Goal: Information Seeking & Learning: Understand process/instructions

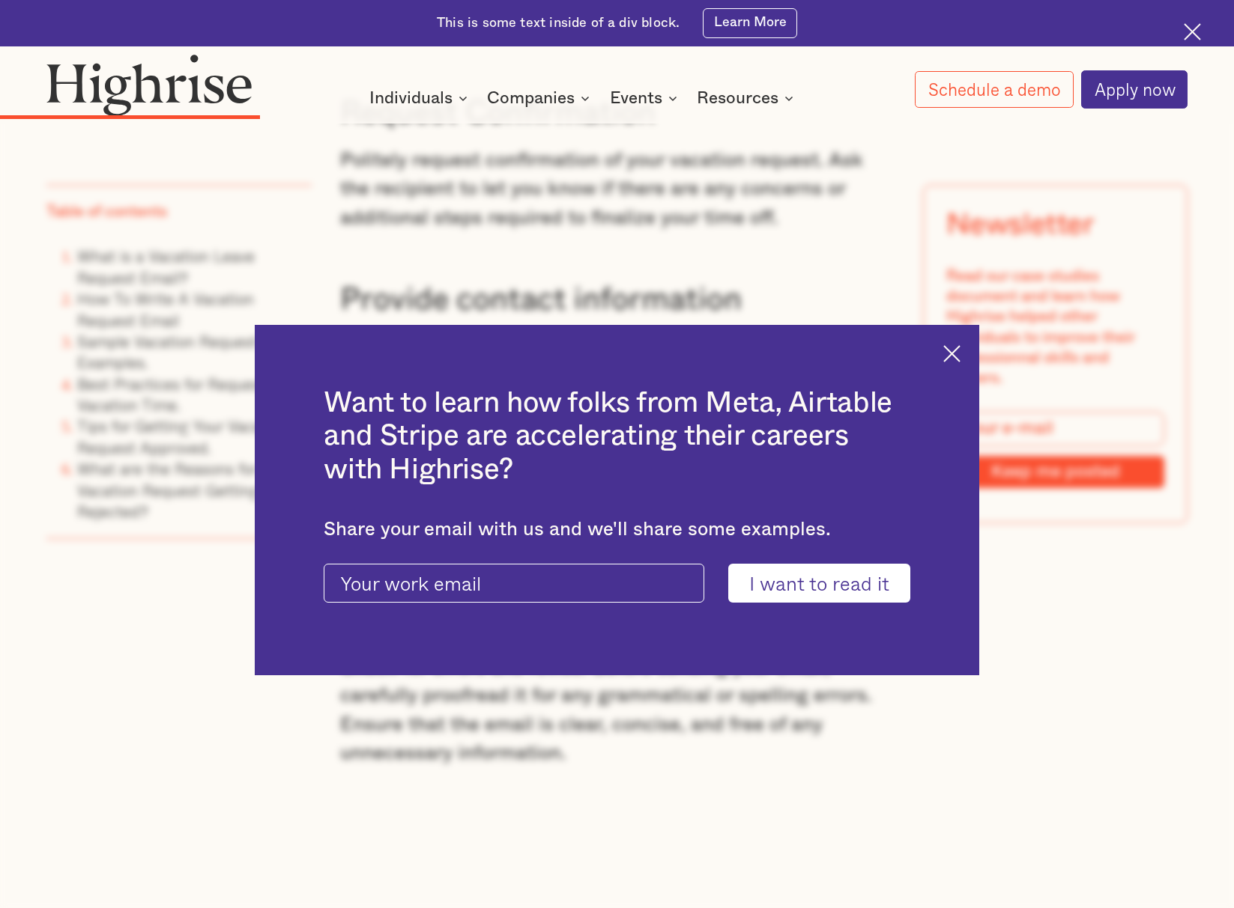
scroll to position [3749, 0]
click at [956, 356] on img at bounding box center [951, 353] width 17 height 17
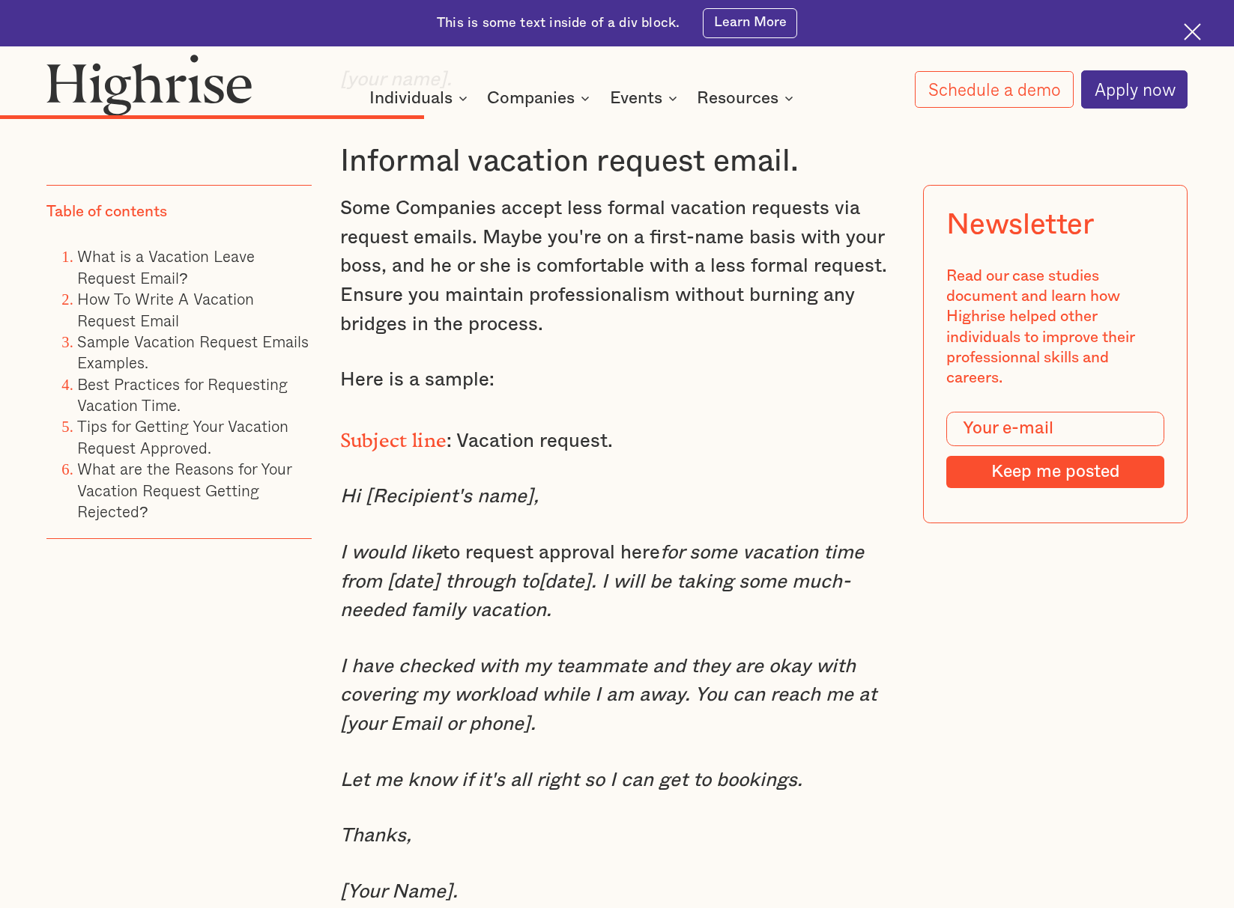
scroll to position [5716, 0]
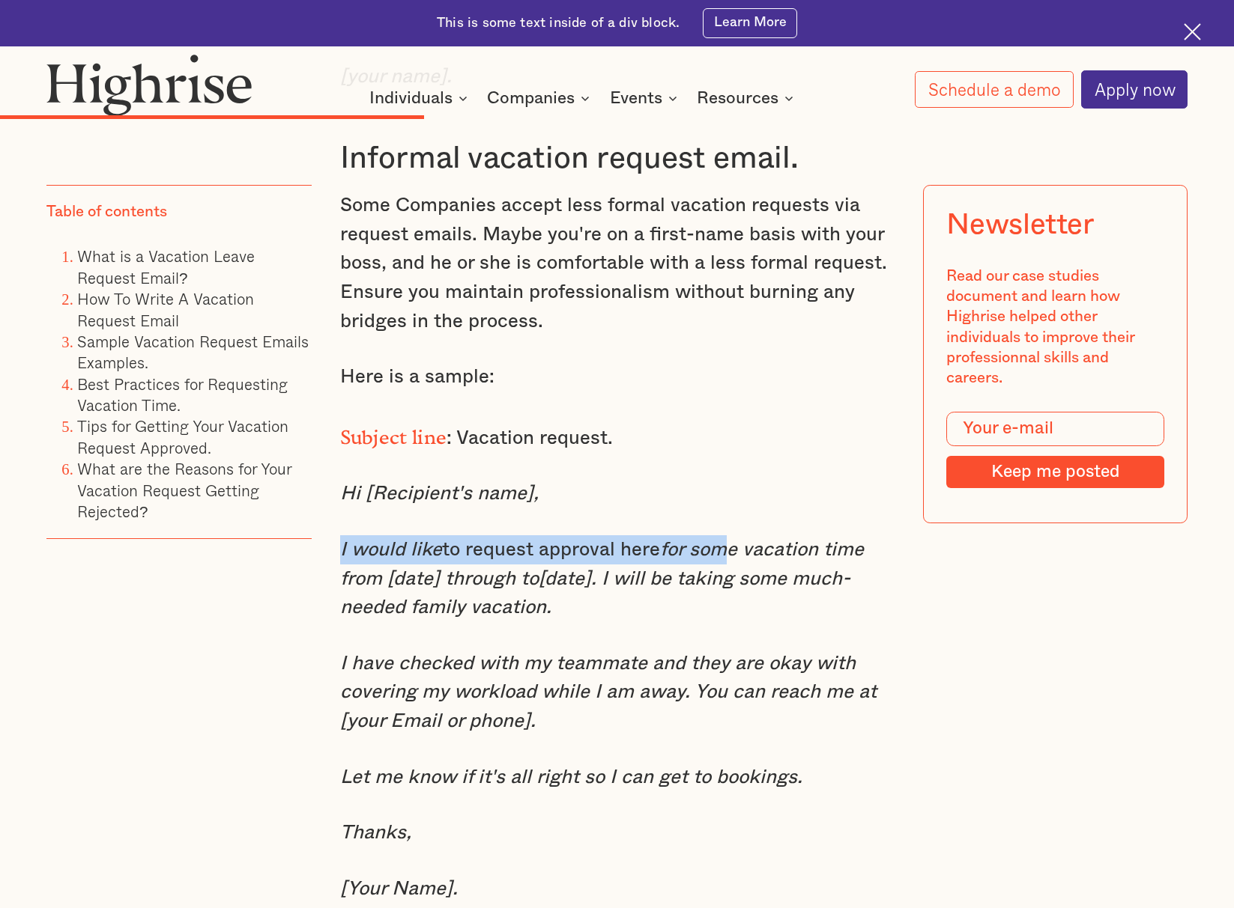
drag, startPoint x: 341, startPoint y: 506, endPoint x: 723, endPoint y: 503, distance: 382.0
click at [723, 536] on p "I would like to request approval here for some vacation time from [date] throug…" at bounding box center [617, 579] width 554 height 87
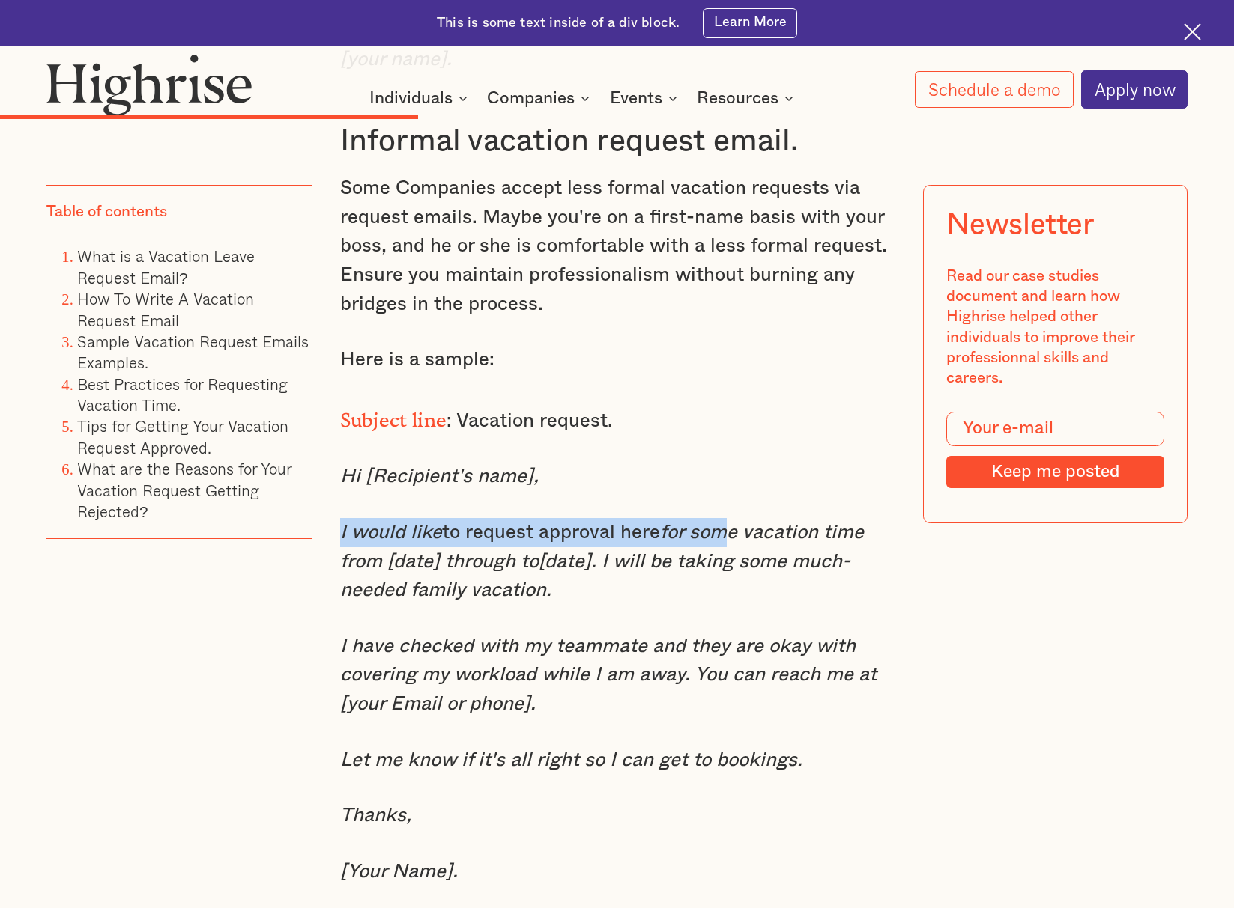
scroll to position [5619, 0]
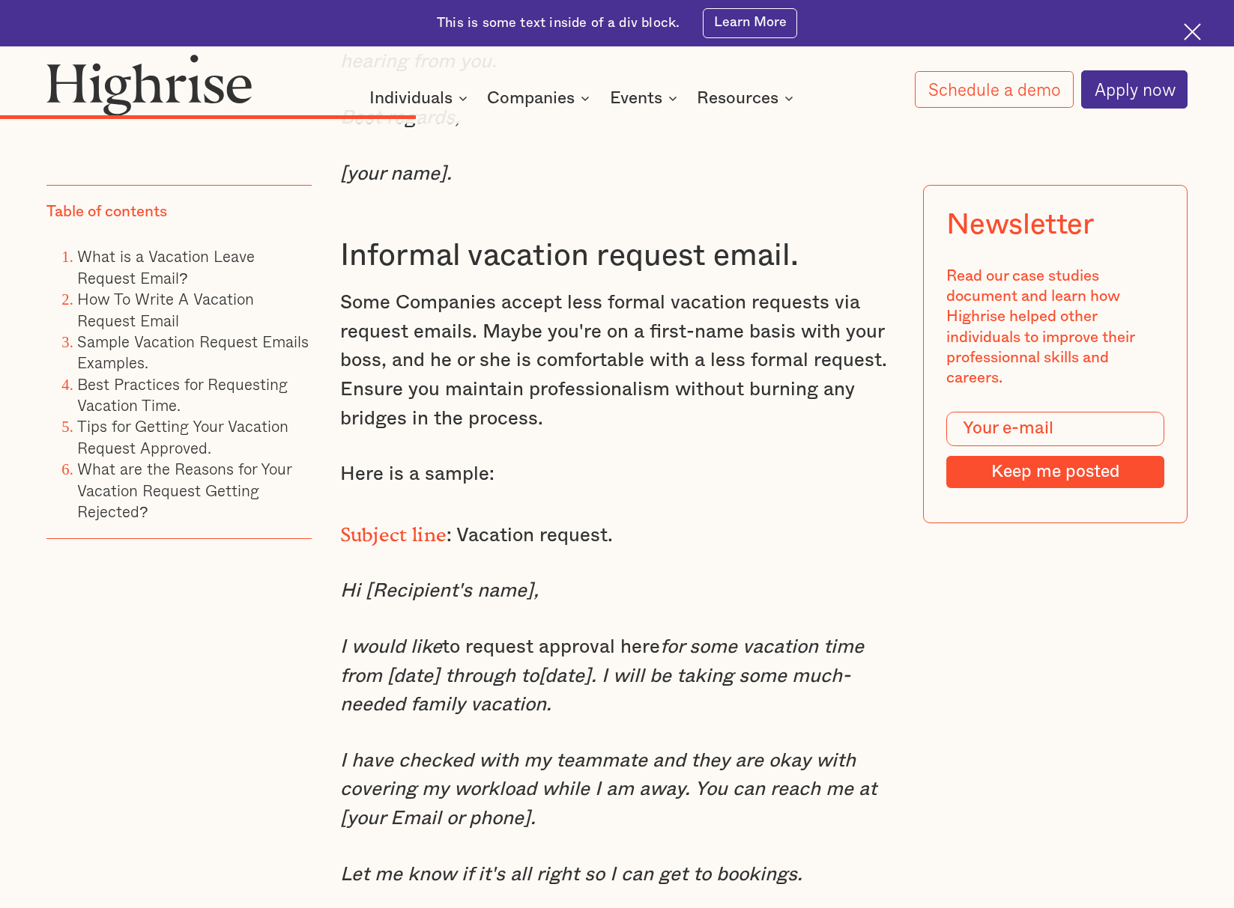
click at [851, 666] on p "I would like to request approval here for some vacation time from [date] throug…" at bounding box center [617, 676] width 554 height 87
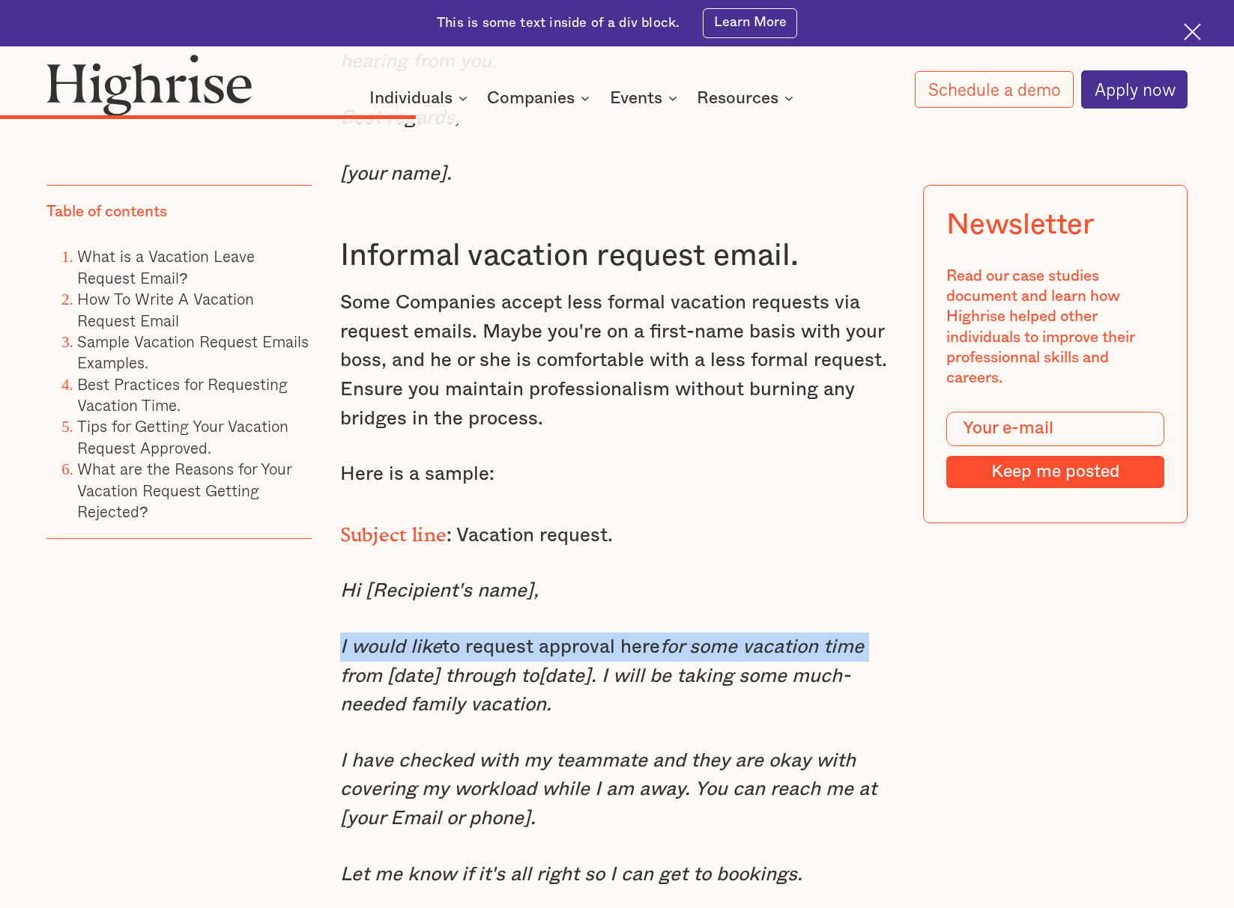
drag, startPoint x: 338, startPoint y: 601, endPoint x: 883, endPoint y: 602, distance: 545.2
copy p "I would like to request approval here for some vacation time"
drag, startPoint x: 385, startPoint y: 632, endPoint x: 313, endPoint y: 604, distance: 77.3
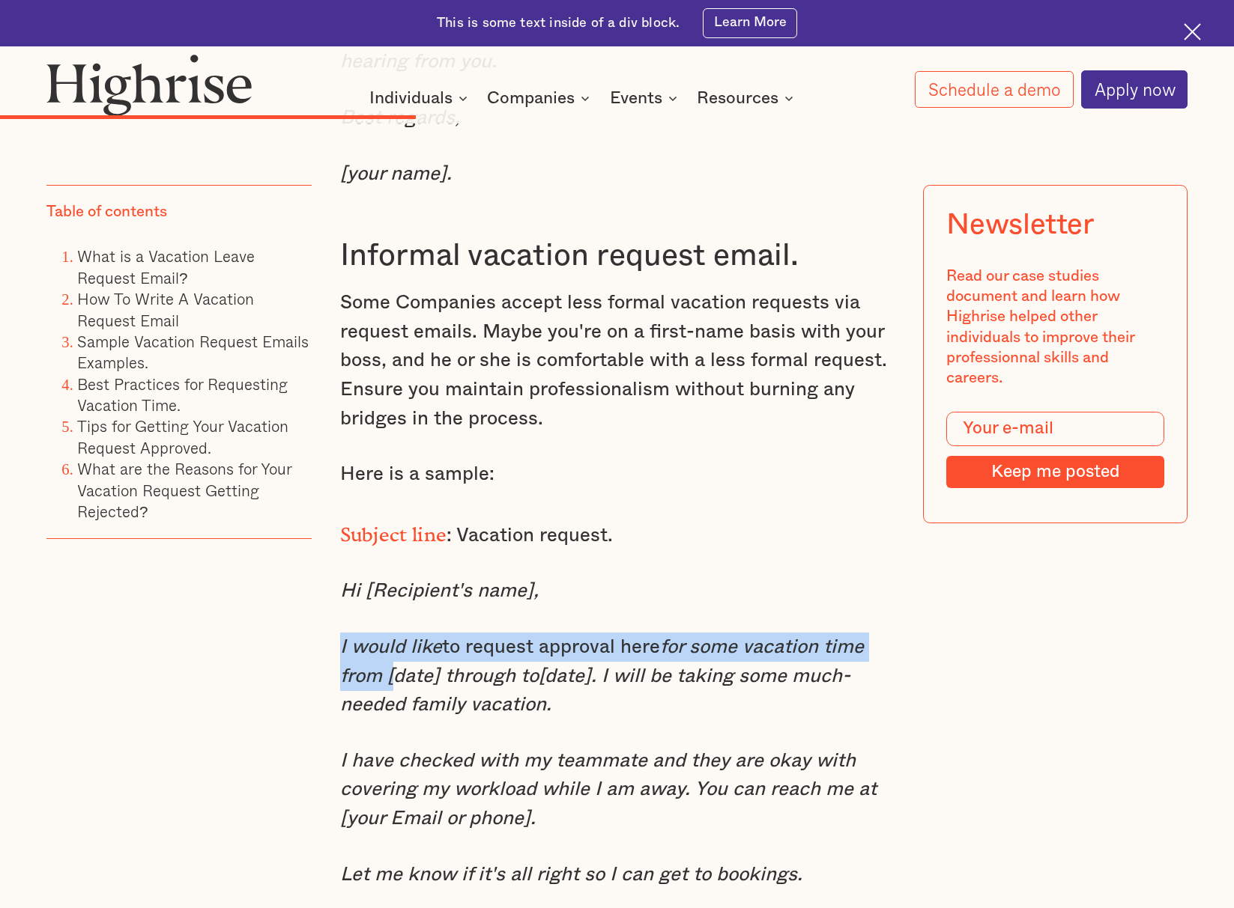
copy p "I would like to request approval here for some vacation time from"
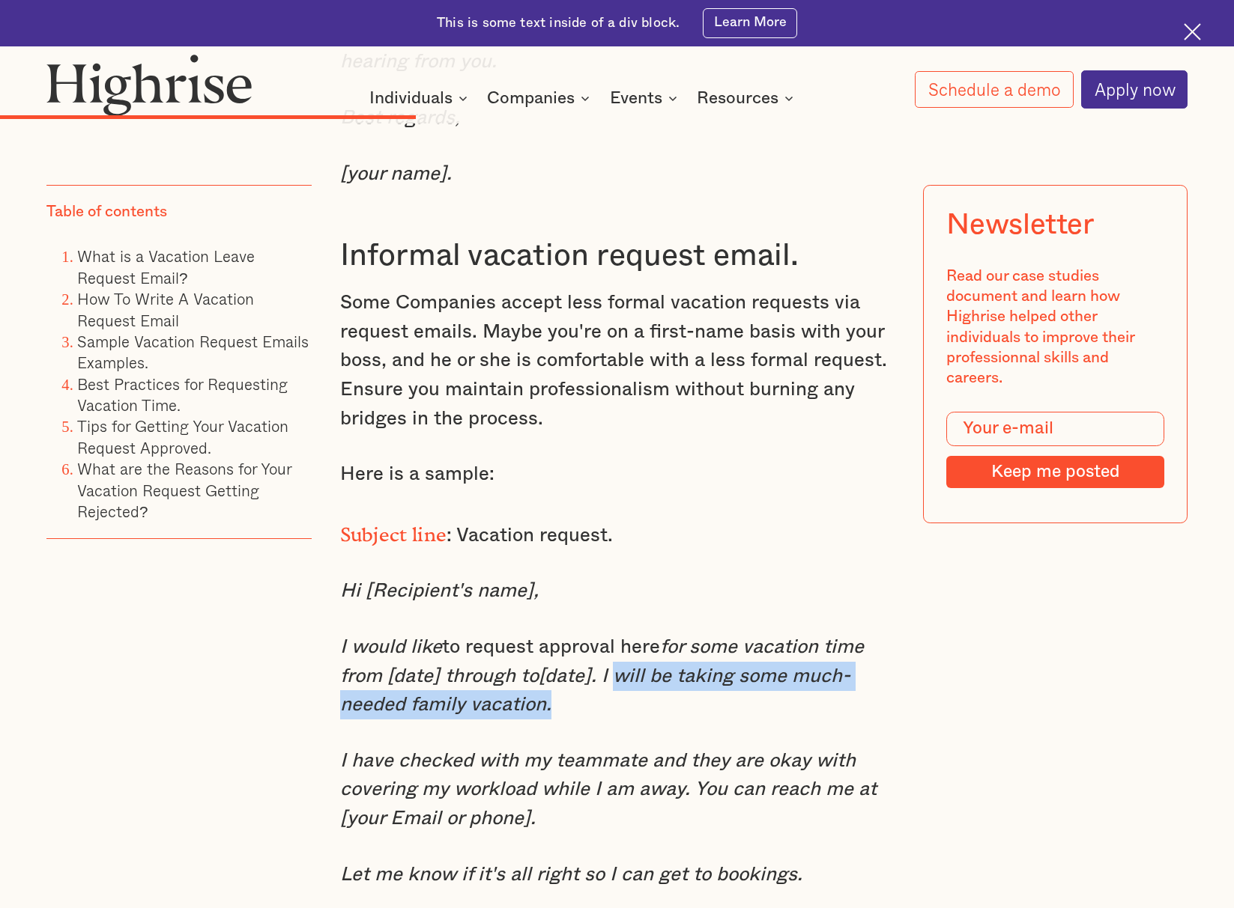
drag, startPoint x: 604, startPoint y: 631, endPoint x: 667, endPoint y: 685, distance: 83.4
click at [667, 685] on div "Sample Vacation Request Emails Examples. Formal vacation request email. When wo…" at bounding box center [617, 51] width 554 height 2065
copy em "will be taking some much-needed family vacation."
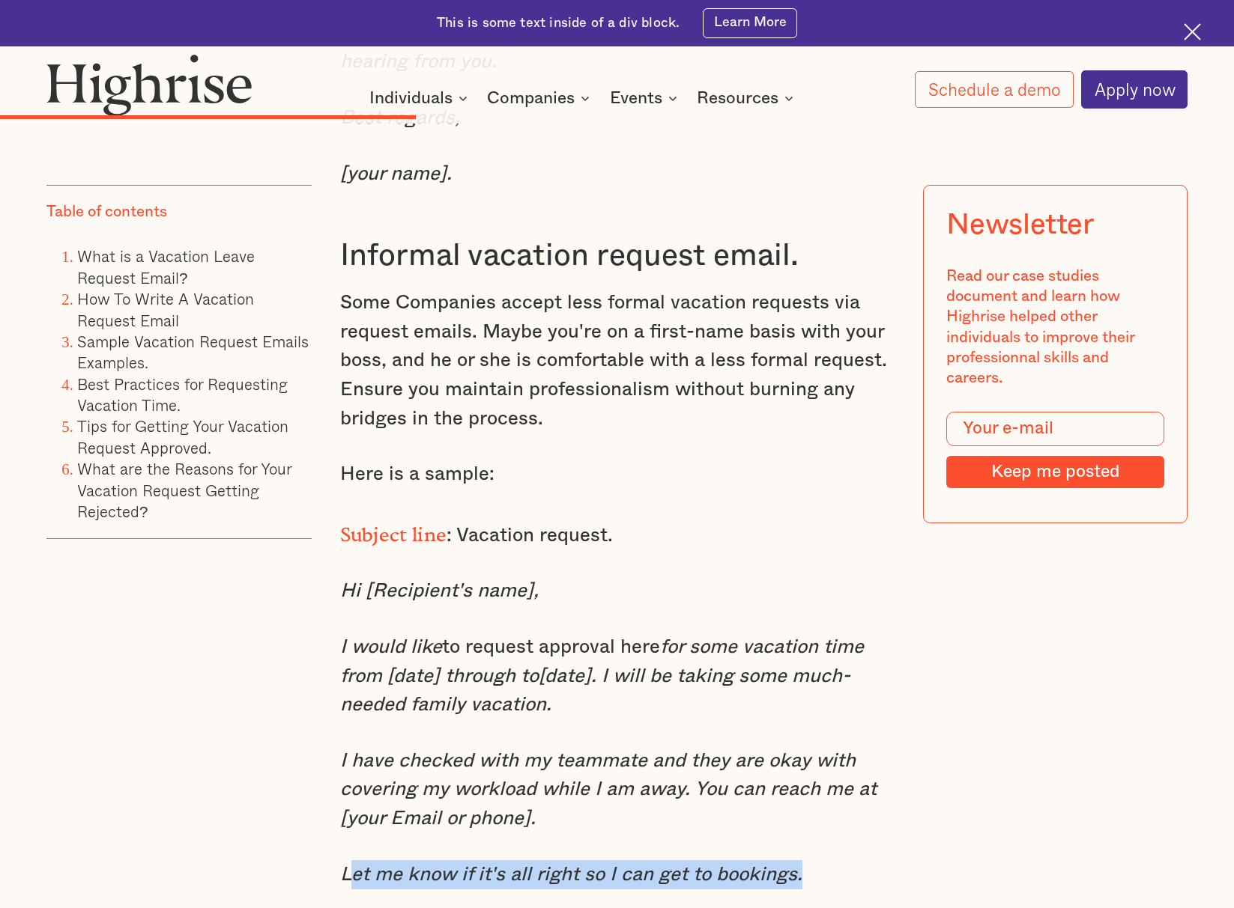
drag, startPoint x: 346, startPoint y: 828, endPoint x: 652, endPoint y: 845, distance: 306.8
click at [825, 861] on p "Let me know if it's all right so I can get to bookings." at bounding box center [617, 875] width 554 height 29
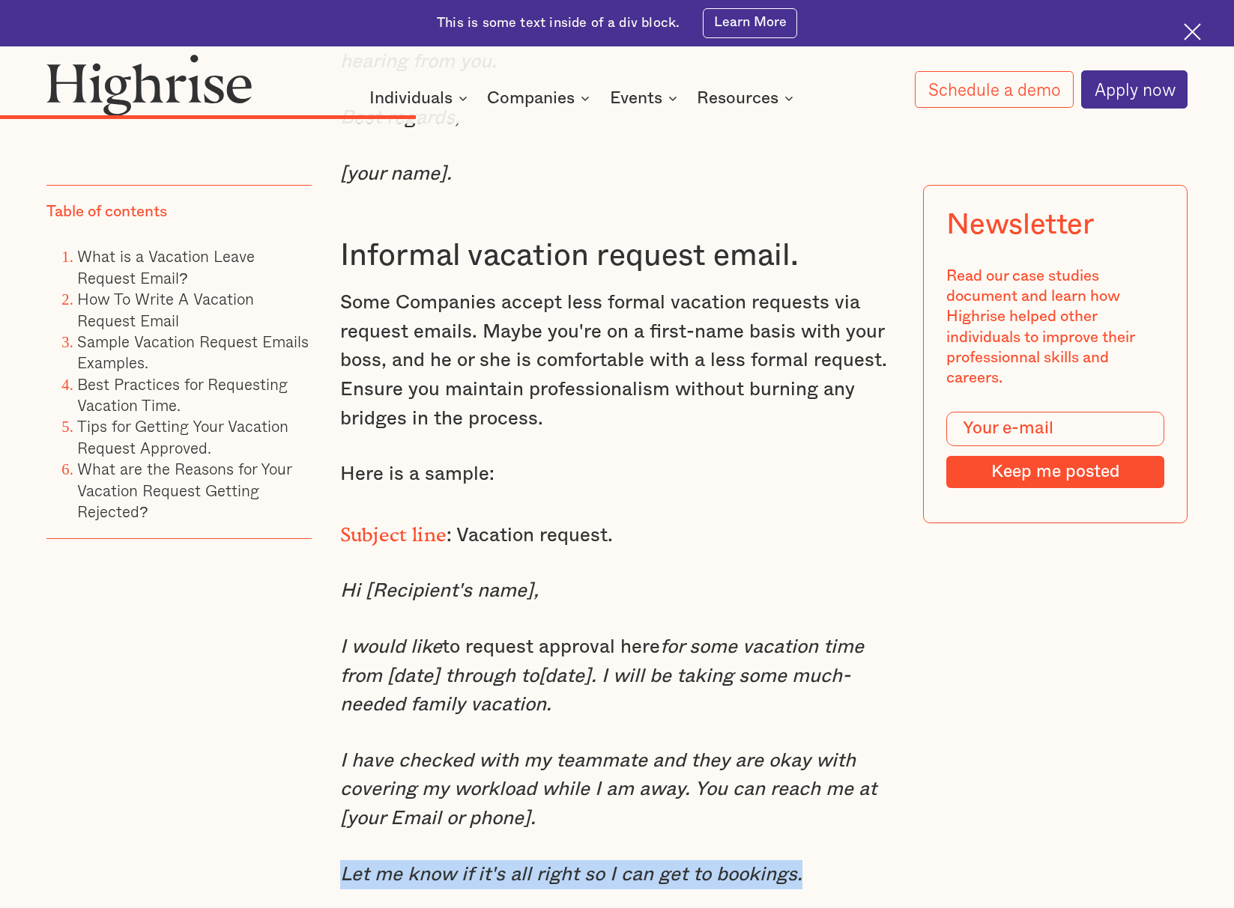
drag, startPoint x: 334, startPoint y: 827, endPoint x: 898, endPoint y: 822, distance: 564.0
copy em "Let me know if it's all right so I can get to bookings."
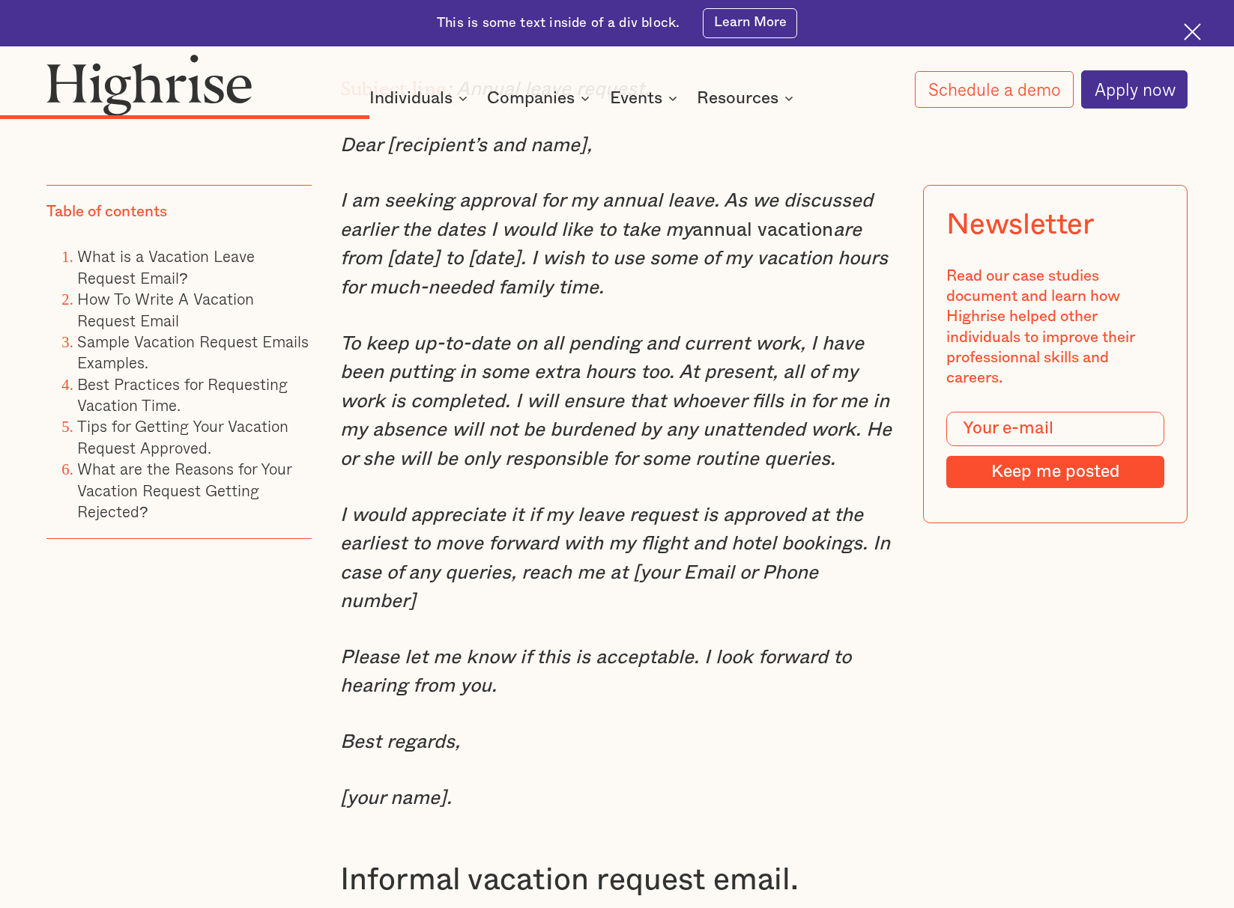
scroll to position [4960, 0]
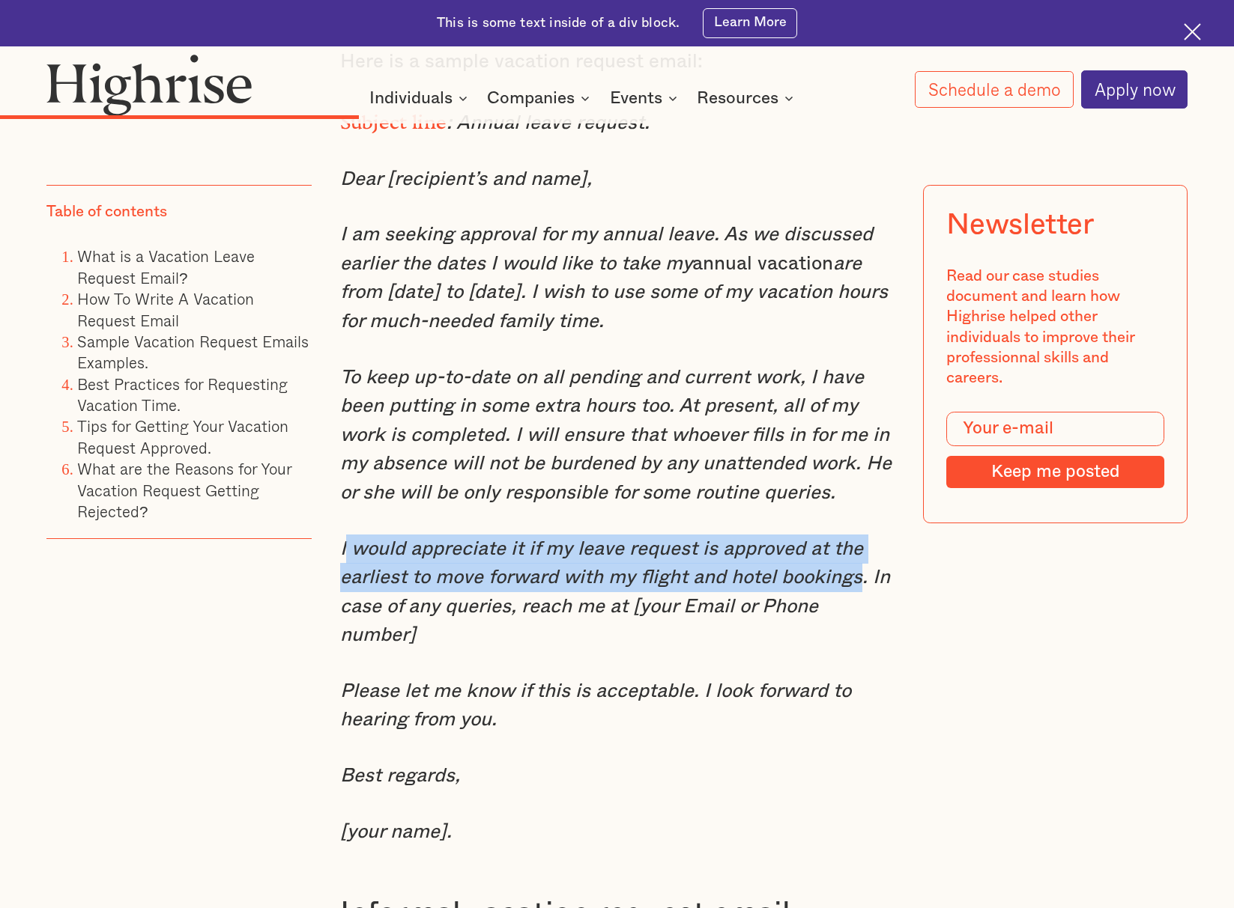
drag, startPoint x: 345, startPoint y: 534, endPoint x: 479, endPoint y: 551, distance: 135.2
click at [857, 568] on em "I would appreciate it if my leave request is approved at the earliest to move f…" at bounding box center [615, 592] width 550 height 106
drag, startPoint x: 340, startPoint y: 532, endPoint x: 870, endPoint y: 557, distance: 530.1
click at [870, 557] on em "I would appreciate it if my leave request is approved at the earliest to move f…" at bounding box center [615, 592] width 550 height 106
copy em "I would appreciate it if my leave request is approved at the earliest to move f…"
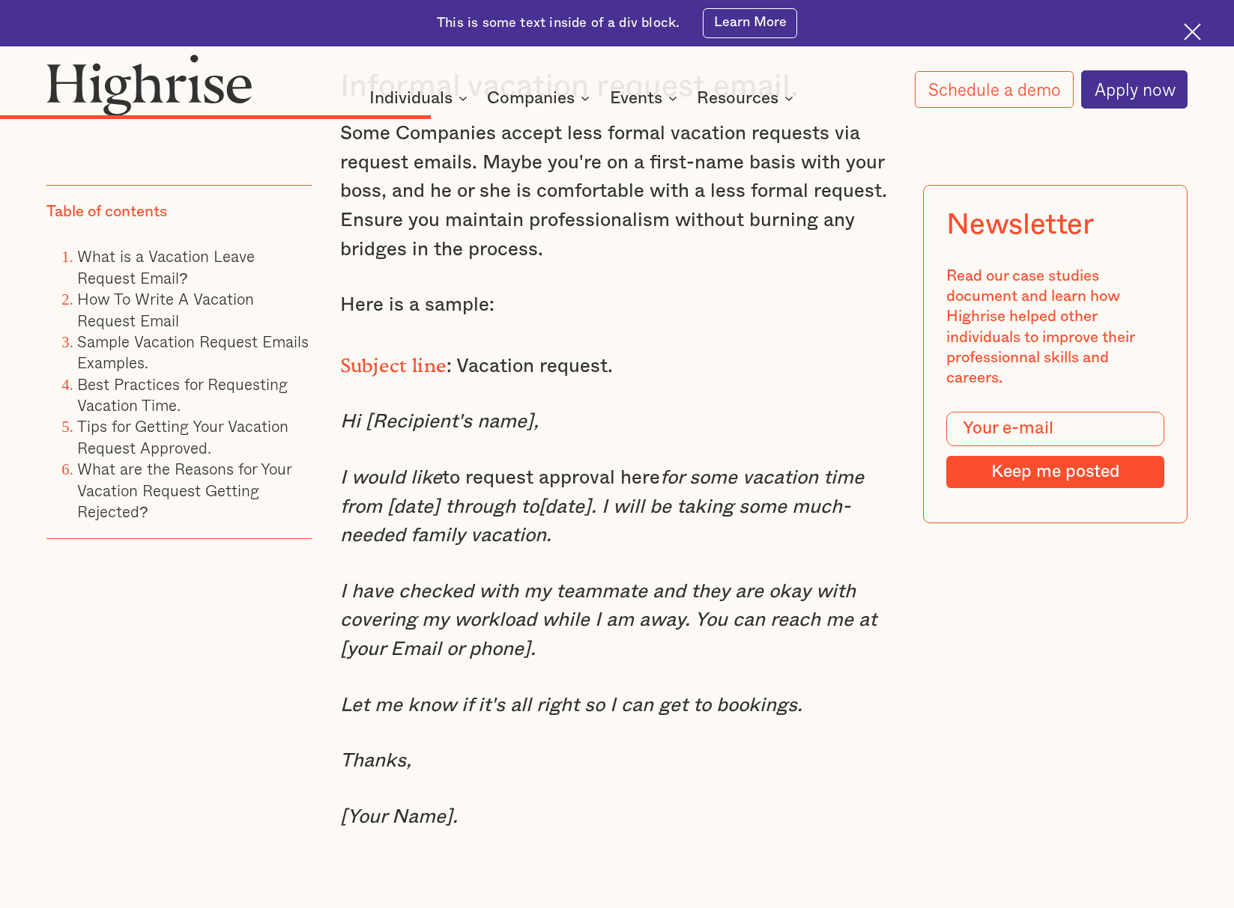
scroll to position [5794, 0]
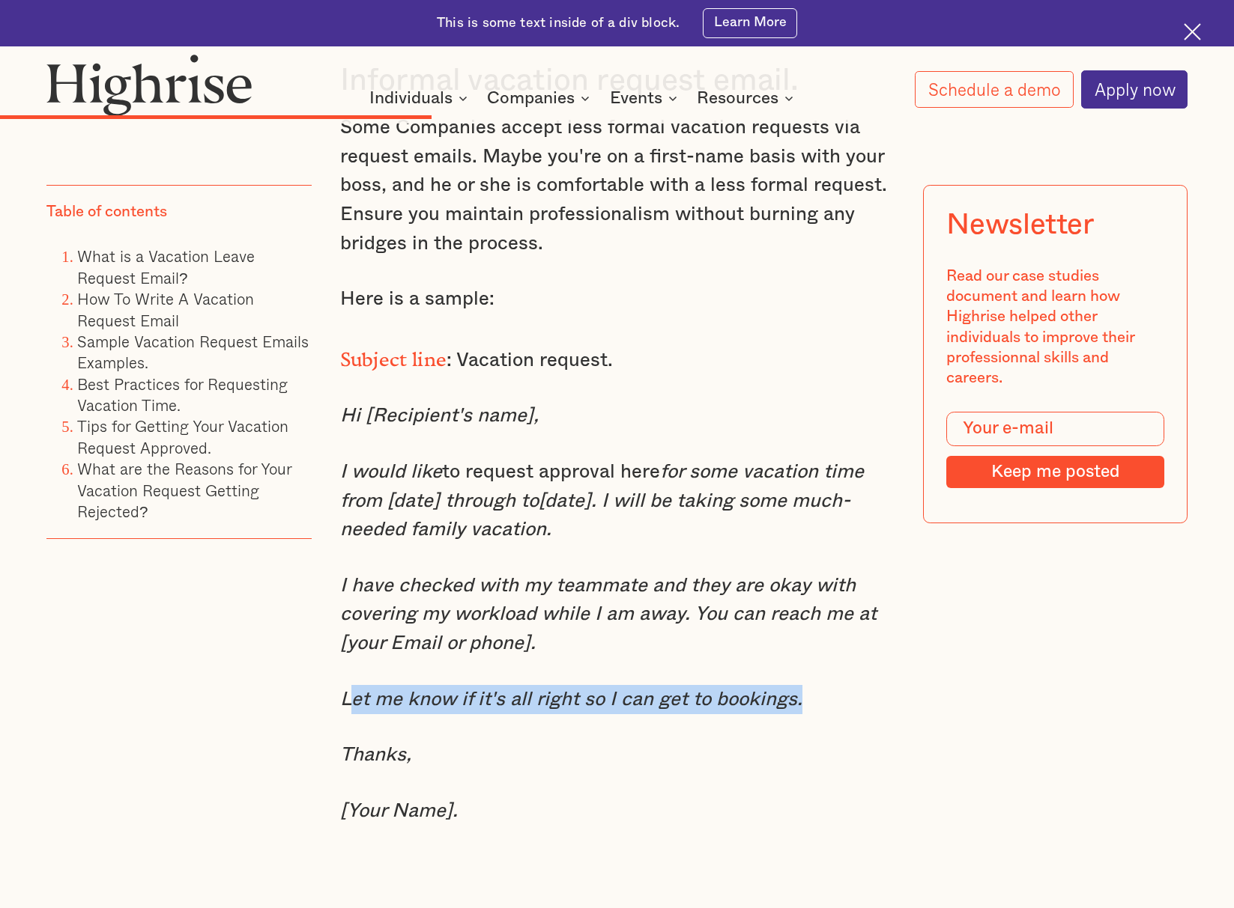
drag, startPoint x: 348, startPoint y: 655, endPoint x: 730, endPoint y: 661, distance: 382.0
drag, startPoint x: 509, startPoint y: 671, endPoint x: 484, endPoint y: 673, distance: 24.8
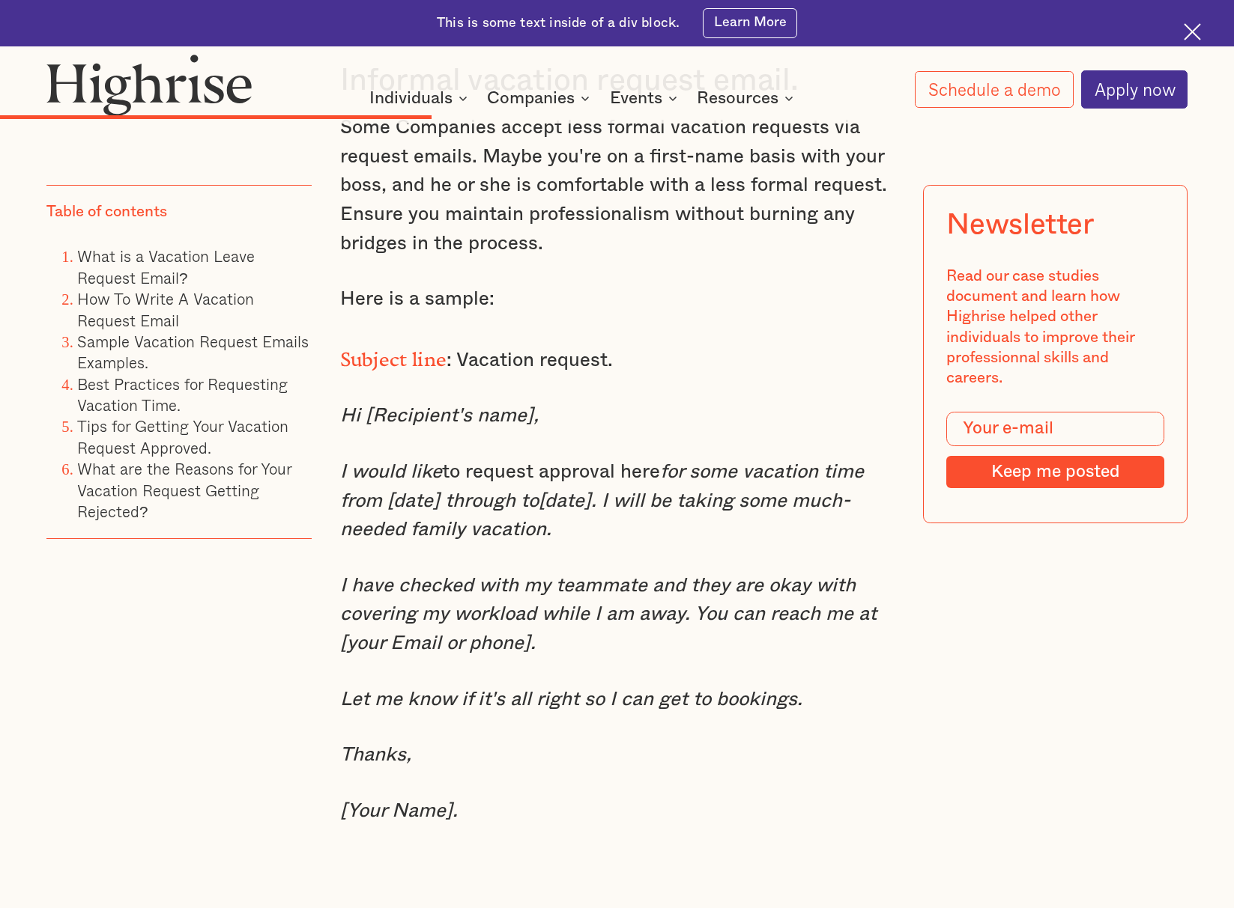
scroll to position [5792, 0]
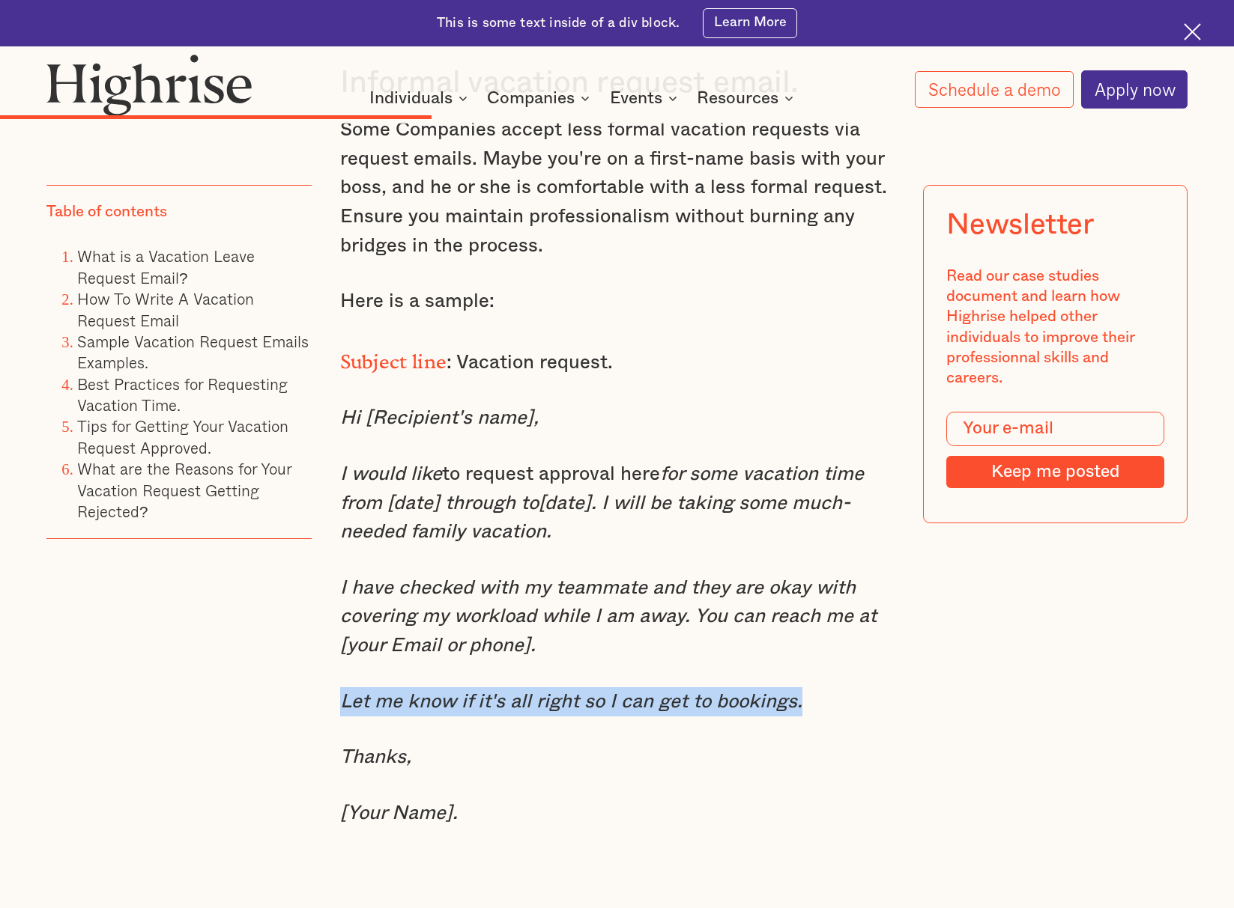
drag, startPoint x: 342, startPoint y: 652, endPoint x: 809, endPoint y: 666, distance: 467.5
click at [809, 688] on p "Let me know if it's all right so I can get to bookings." at bounding box center [617, 702] width 554 height 29
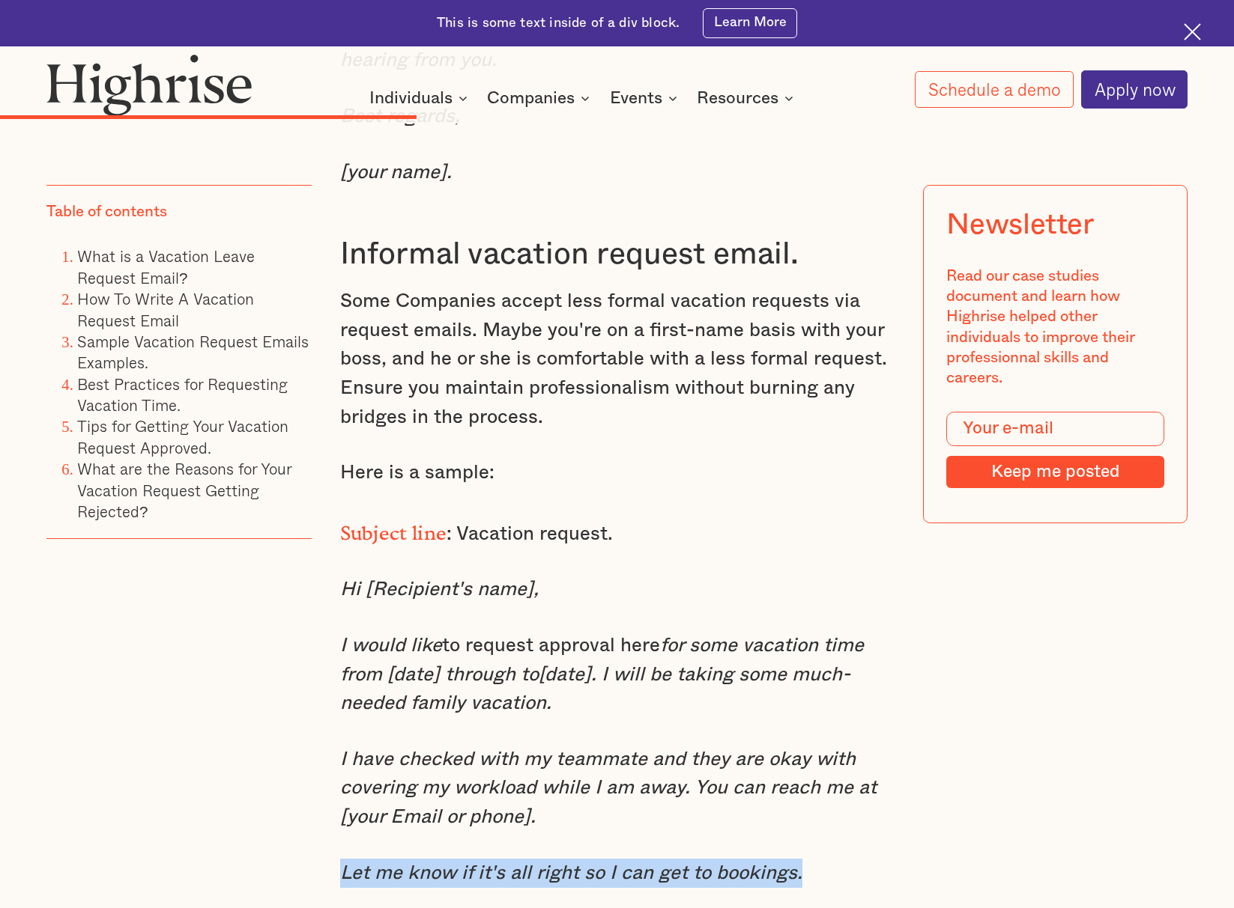
scroll to position [5624, 0]
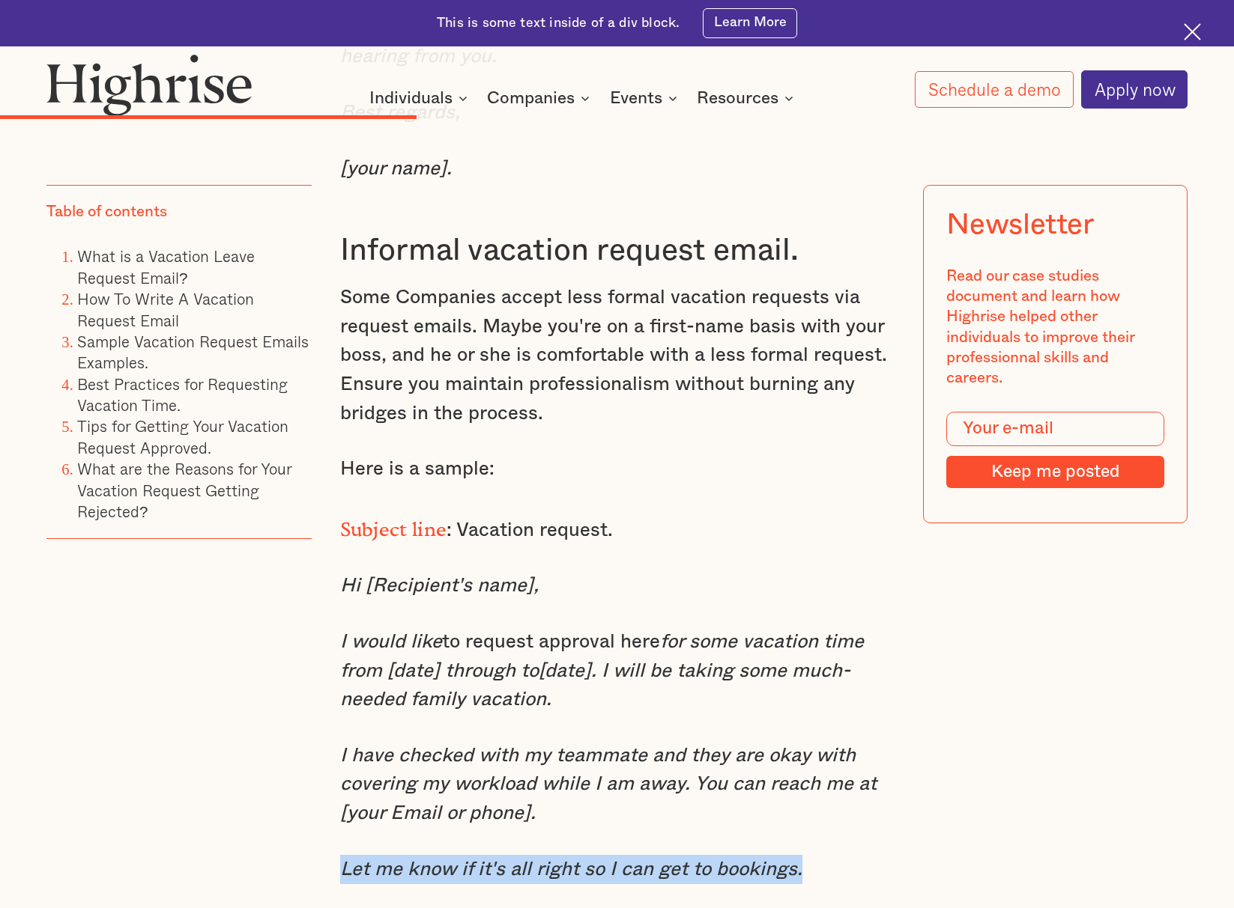
copy em "Let me know if it's all right so I can get to bookings."
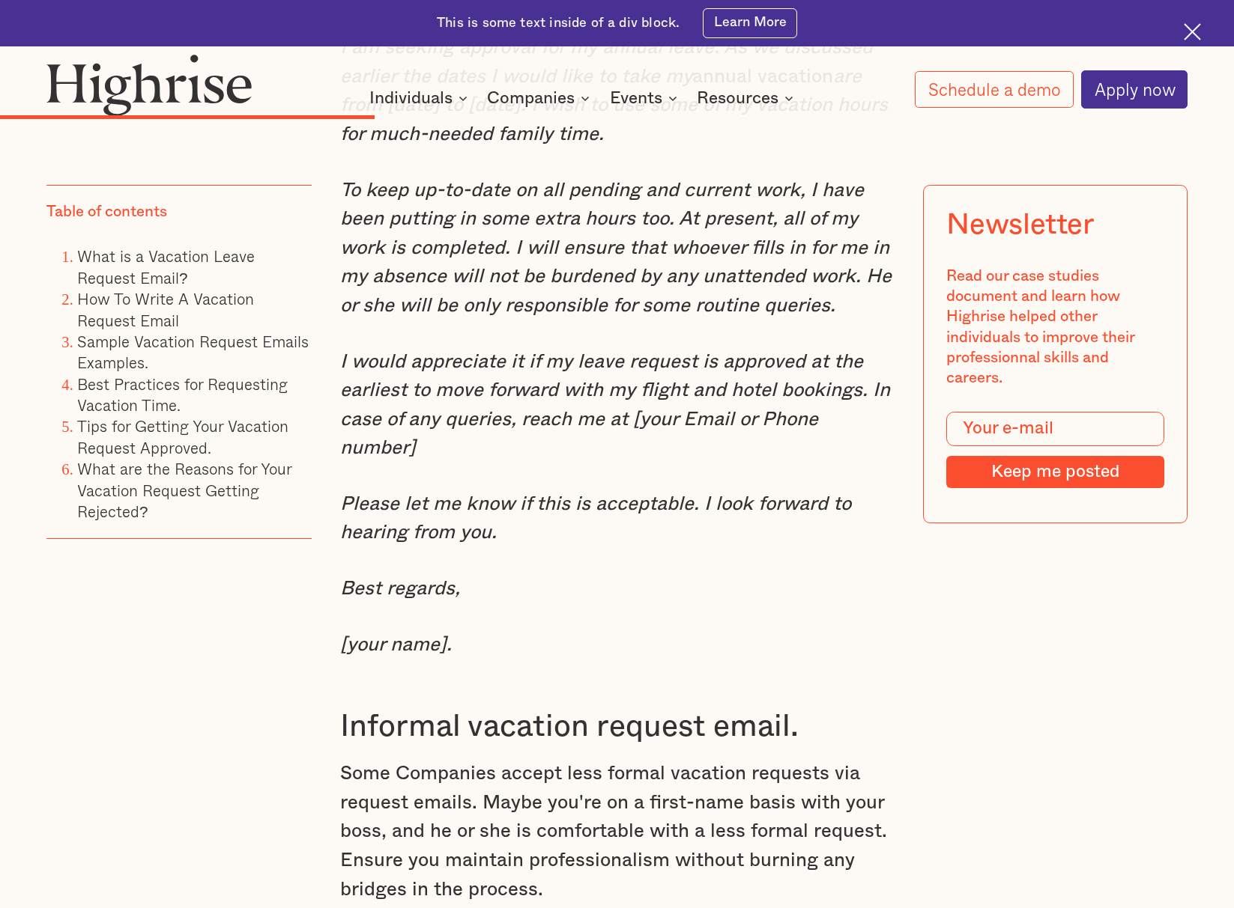
scroll to position [5144, 0]
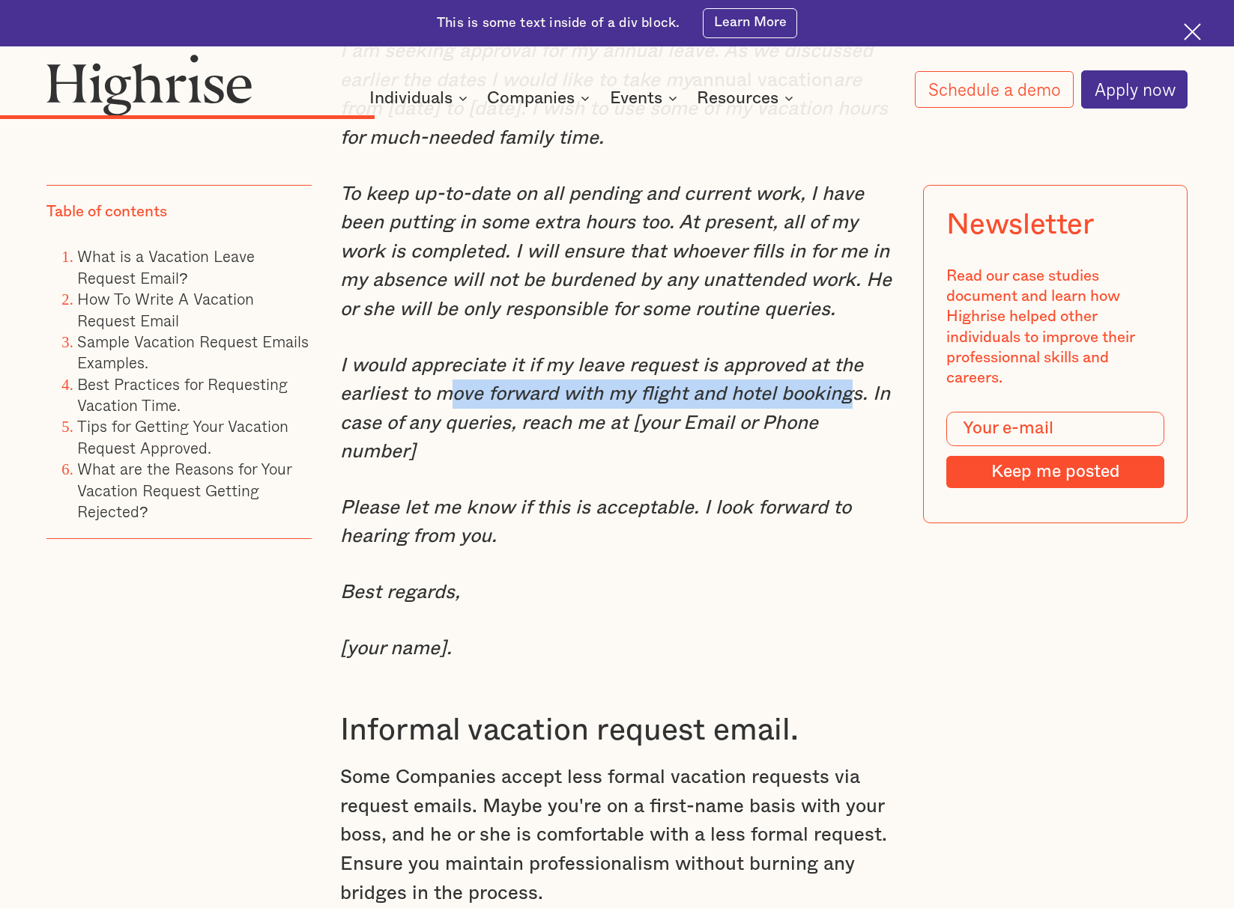
drag, startPoint x: 447, startPoint y: 383, endPoint x: 850, endPoint y: 380, distance: 403.0
click at [850, 380] on em "I would appreciate it if my leave request is approved at the earliest to move f…" at bounding box center [615, 409] width 550 height 106
copy em "ove forward with my flight and hotel booking"
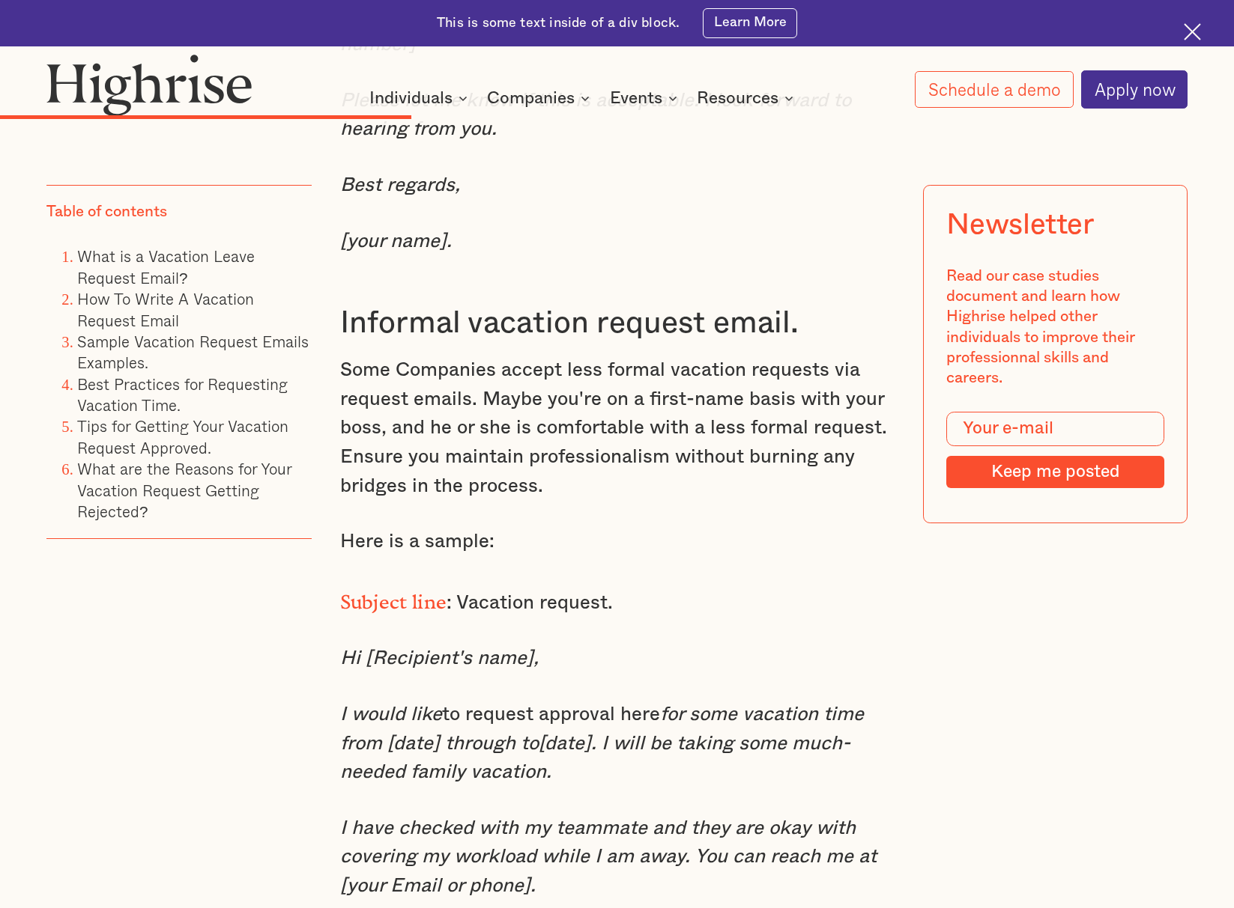
scroll to position [5593, 0]
